Goal: Find specific page/section: Find specific page/section

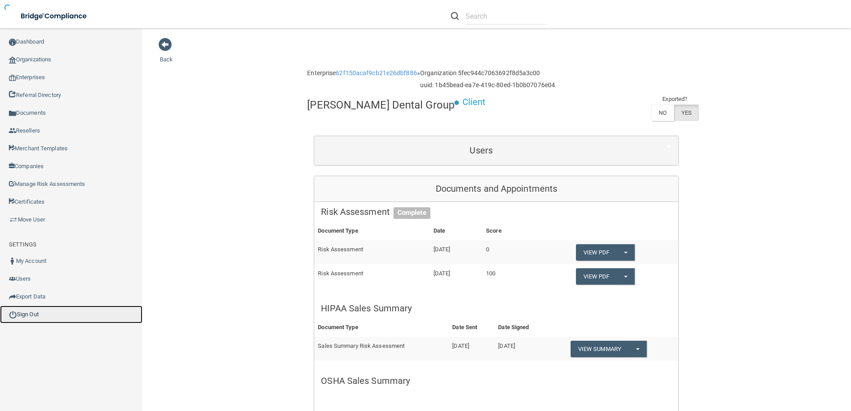
click at [35, 320] on link "Sign Out" at bounding box center [71, 315] width 142 height 18
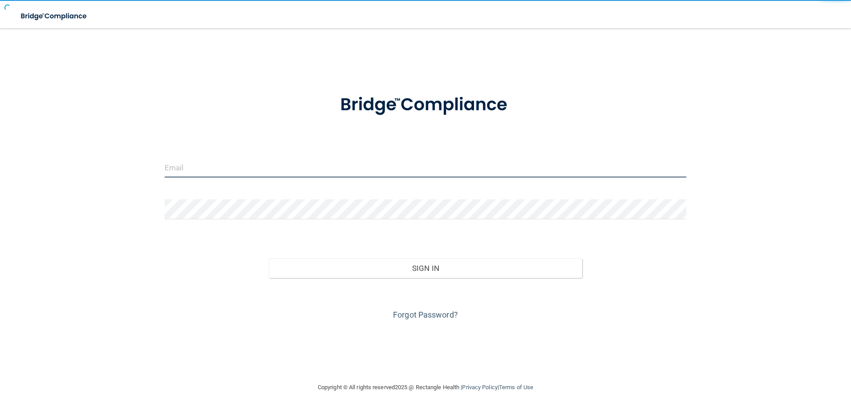
type input "agrantz@rectanglehealth.com"
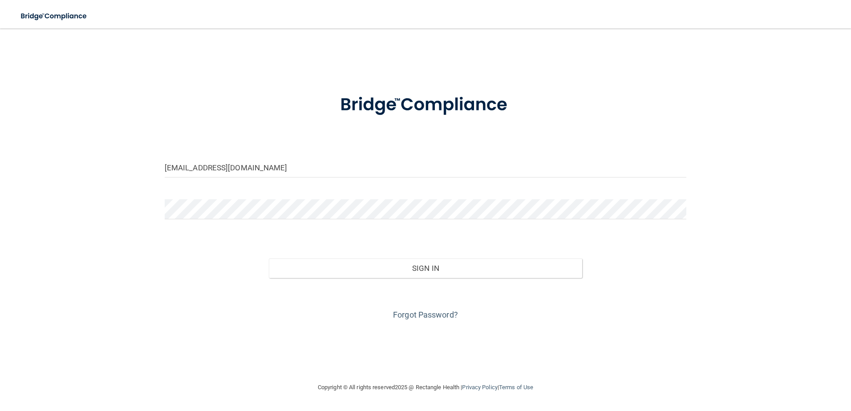
click at [406, 258] on div "Sign In" at bounding box center [425, 259] width 535 height 37
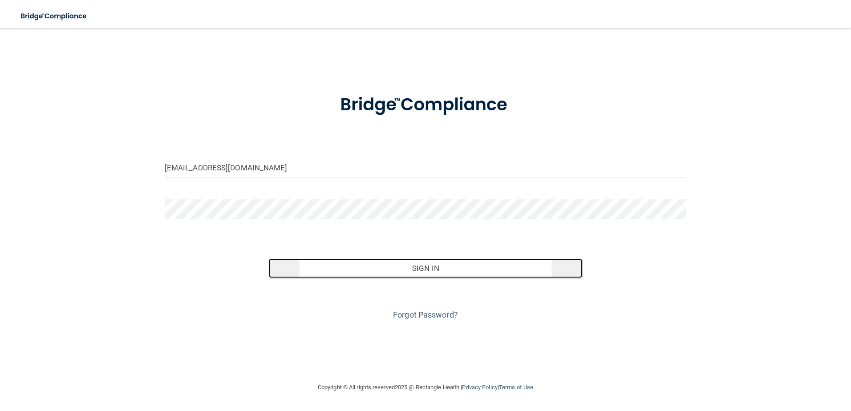
click at [415, 262] on button "Sign In" at bounding box center [425, 268] width 313 height 20
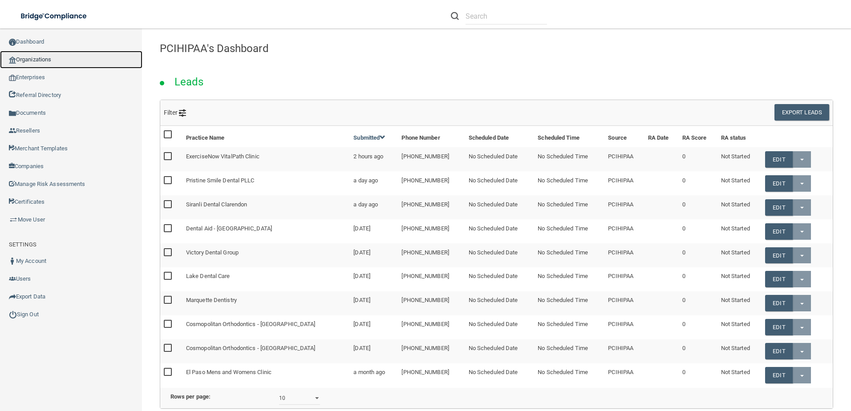
click at [40, 60] on link "Organizations" at bounding box center [71, 60] width 142 height 18
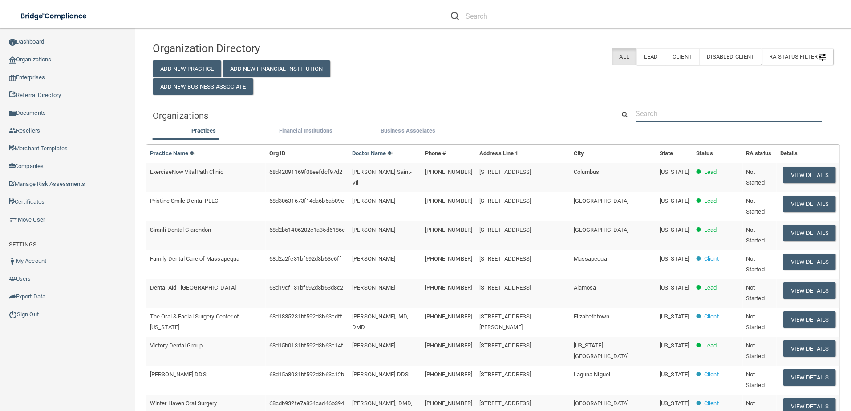
click at [655, 114] on input "text" at bounding box center [728, 113] width 186 height 16
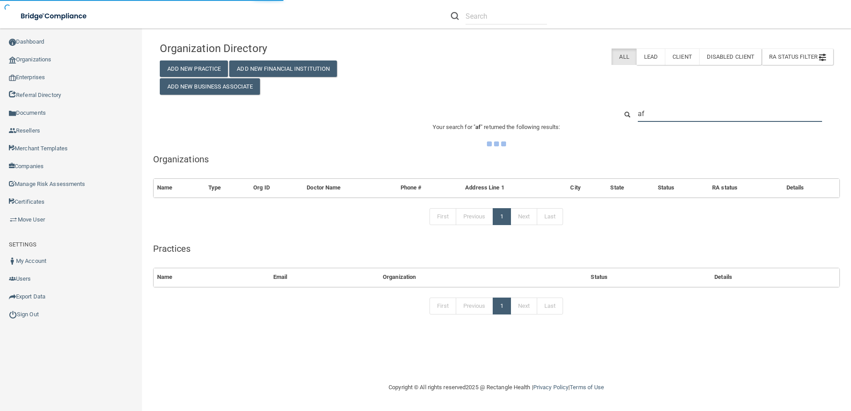
type input "afa"
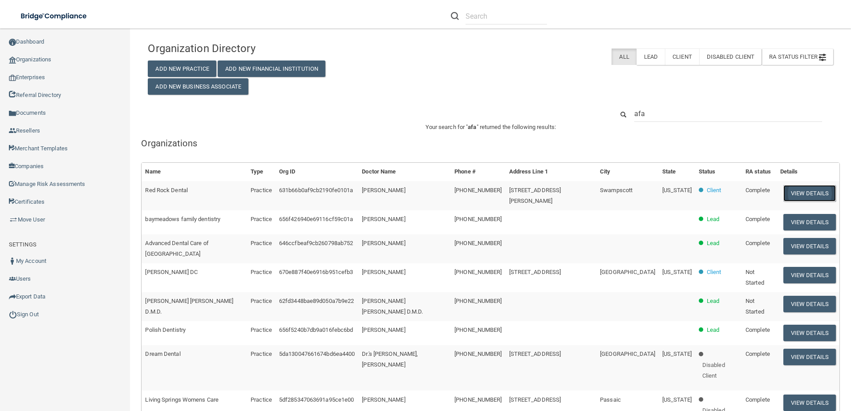
click at [795, 193] on button "View Details" at bounding box center [809, 193] width 52 height 16
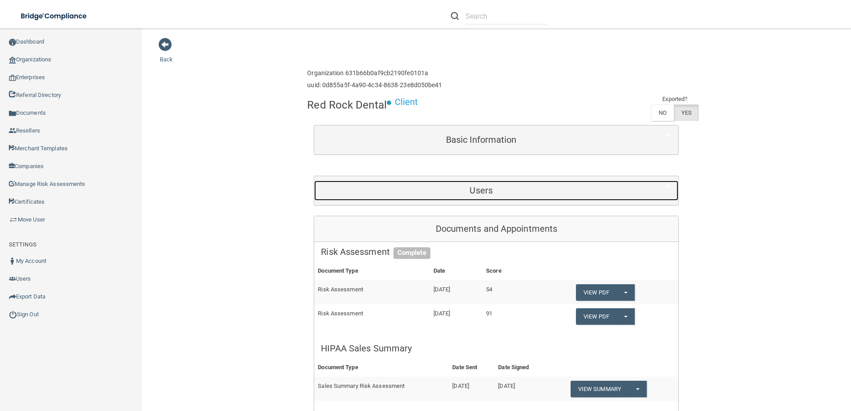
click at [501, 197] on div "Users" at bounding box center [481, 191] width 334 height 20
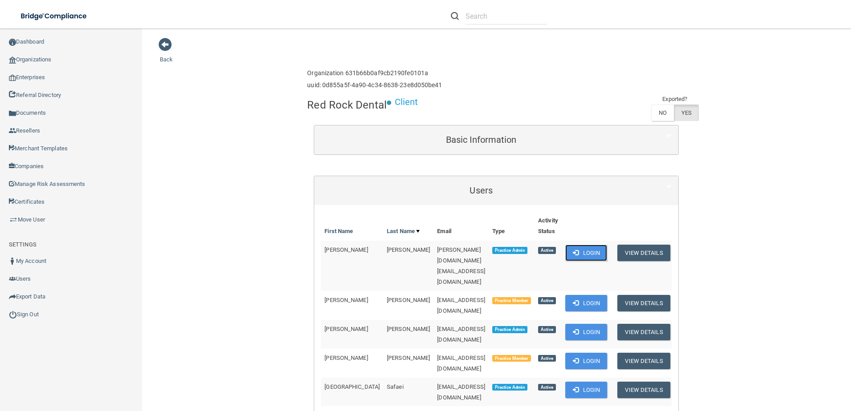
click at [581, 249] on button "Login" at bounding box center [586, 253] width 42 height 16
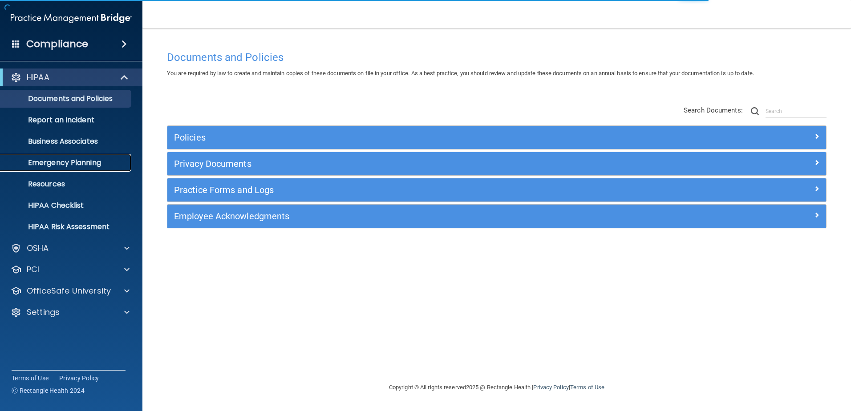
click at [67, 164] on p "Emergency Planning" at bounding box center [66, 162] width 121 height 9
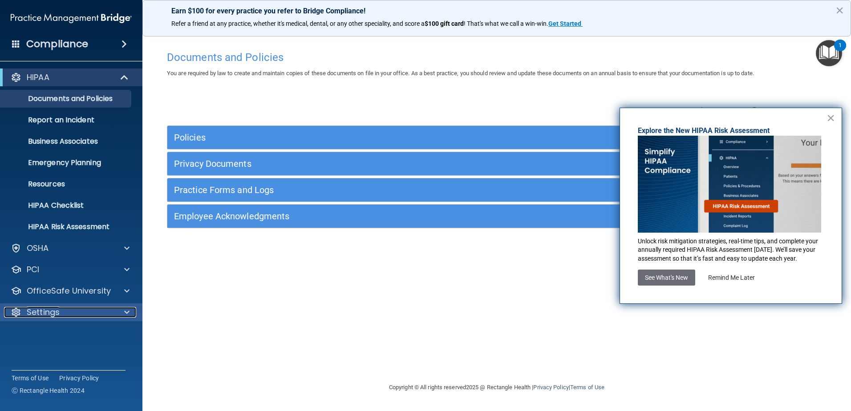
click at [69, 313] on div "Settings" at bounding box center [59, 312] width 110 height 11
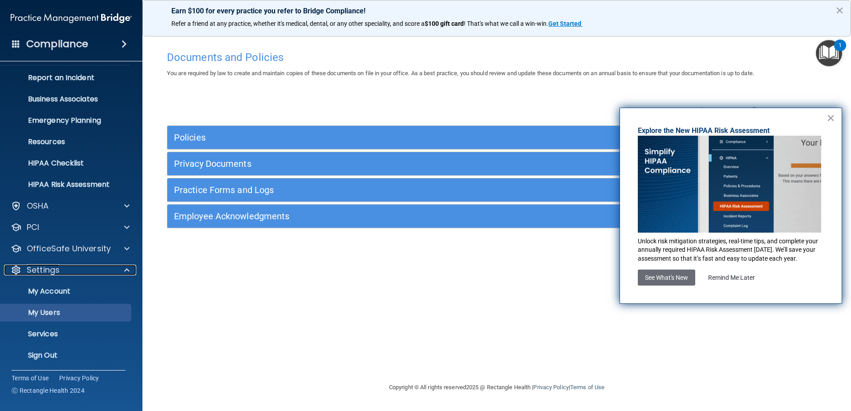
scroll to position [43, 0]
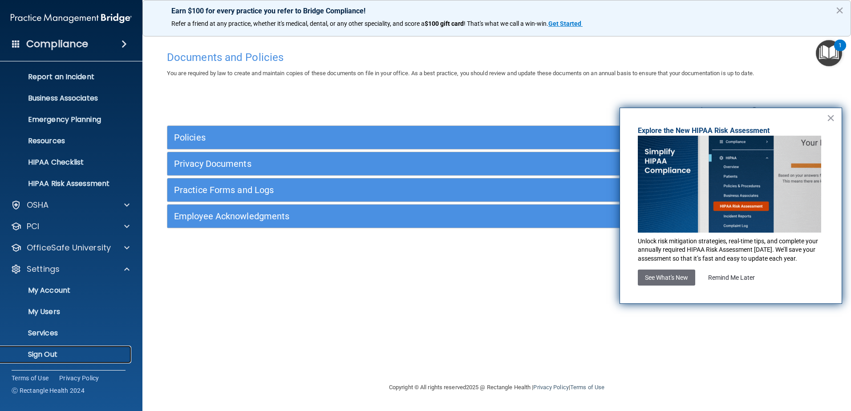
click at [45, 355] on p "Sign Out" at bounding box center [66, 354] width 121 height 9
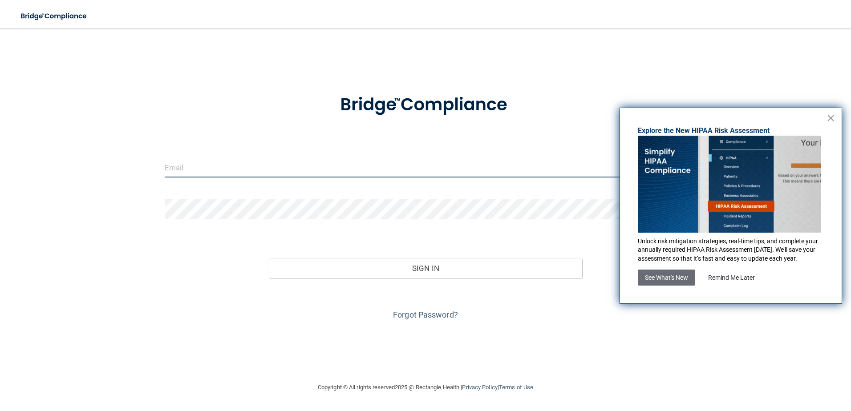
type input "agrantz@rectanglehealth.com"
